Goal: Navigation & Orientation: Find specific page/section

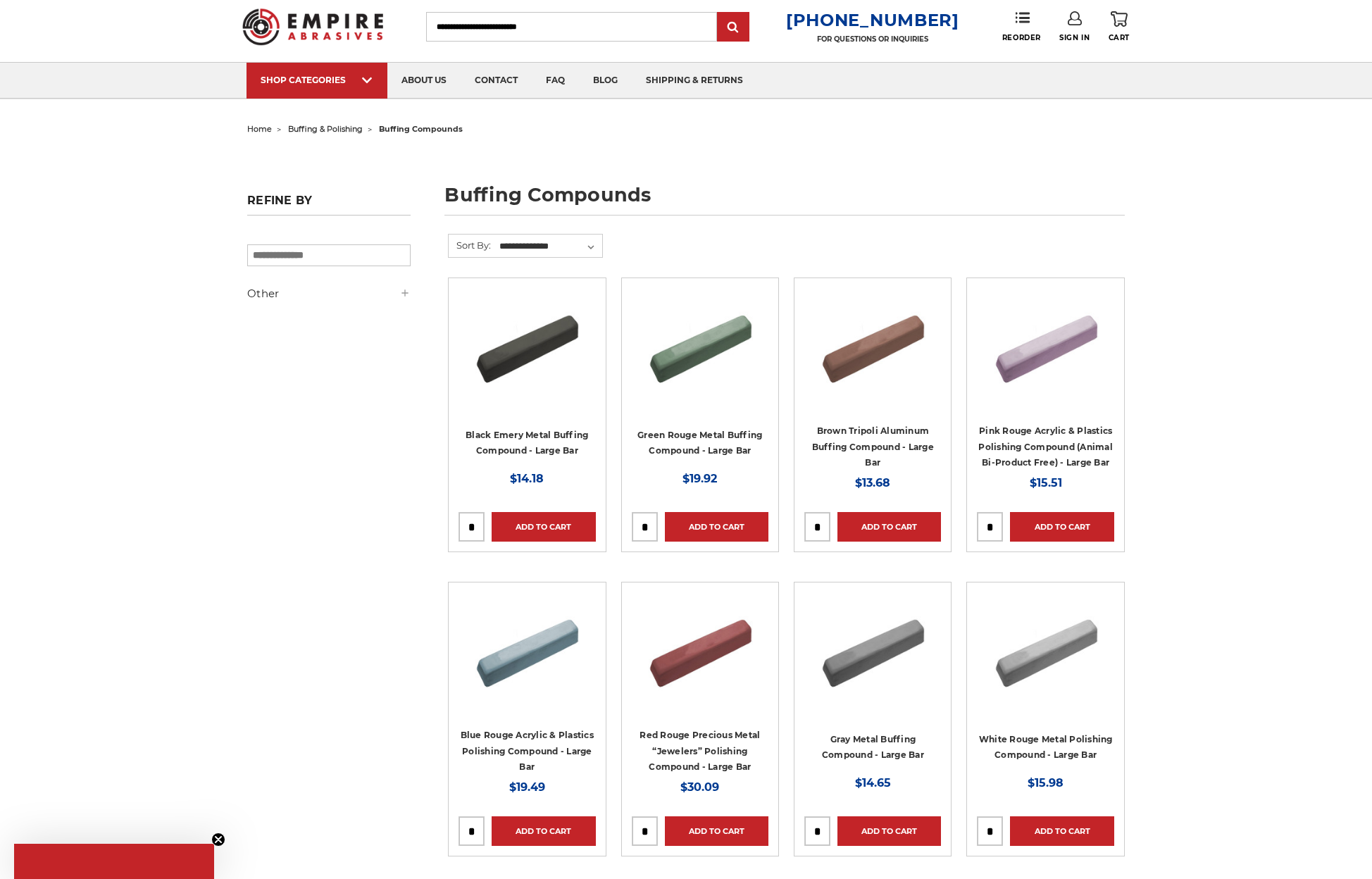
scroll to position [141, 0]
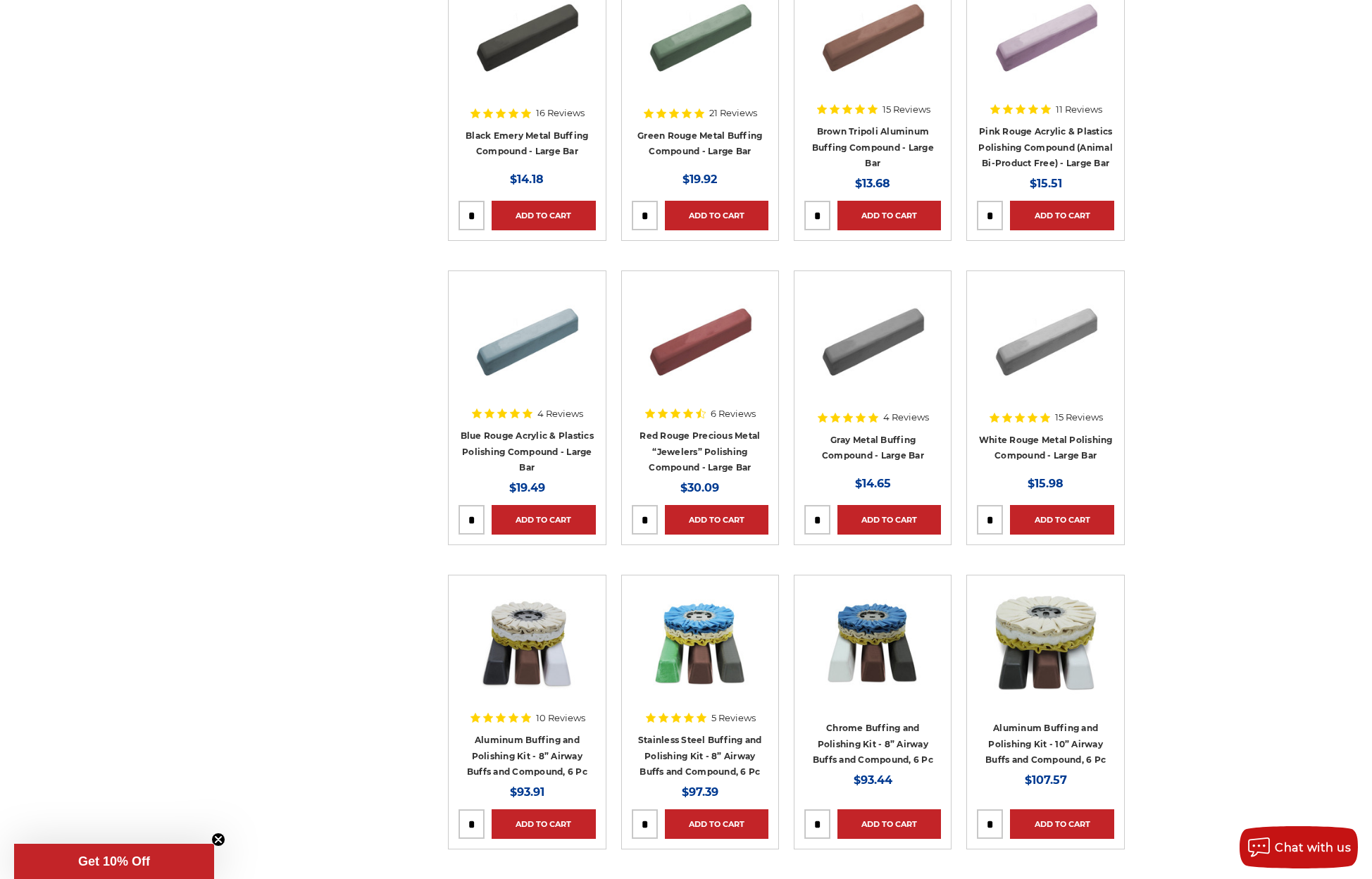
scroll to position [352, 0]
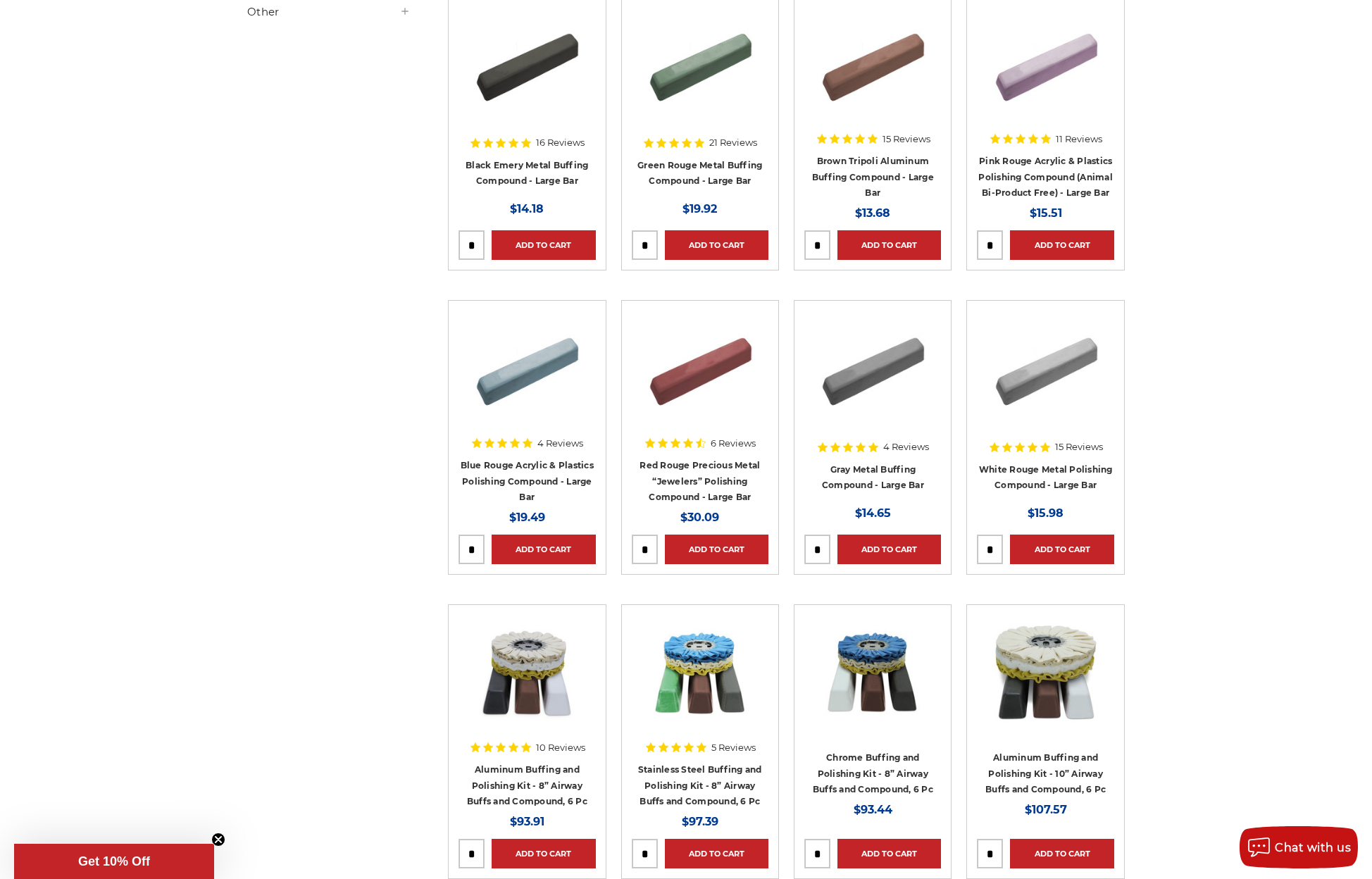
scroll to position [141, 0]
